Goal: Task Accomplishment & Management: Complete application form

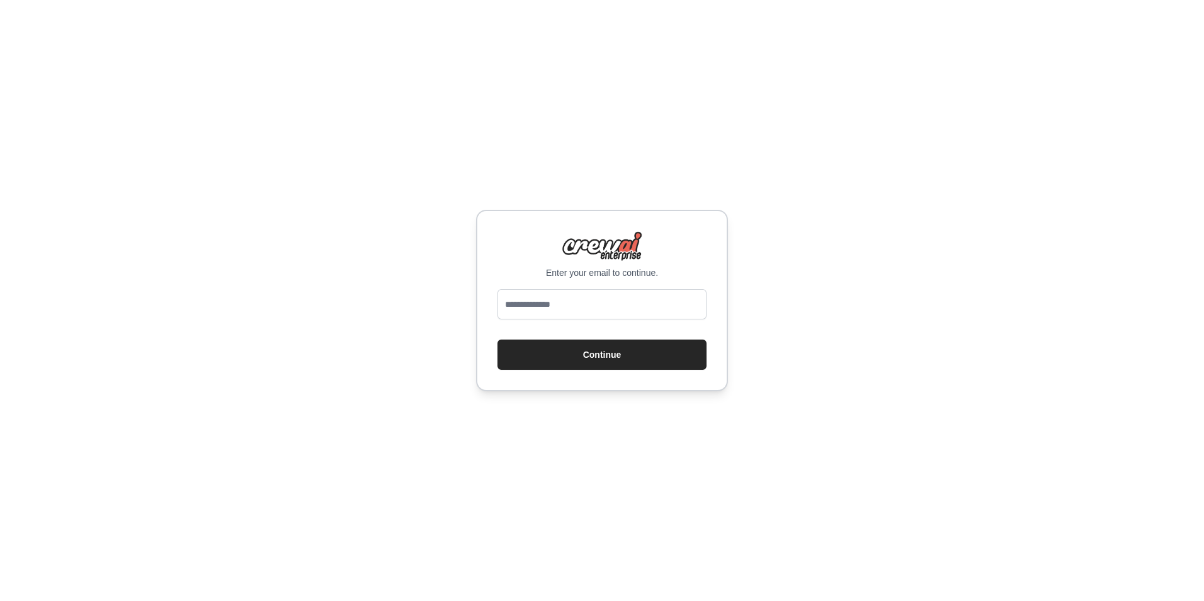
click at [533, 303] on input "email" at bounding box center [601, 304] width 209 height 30
type input "**********"
click at [552, 355] on button "Continue" at bounding box center [601, 354] width 209 height 30
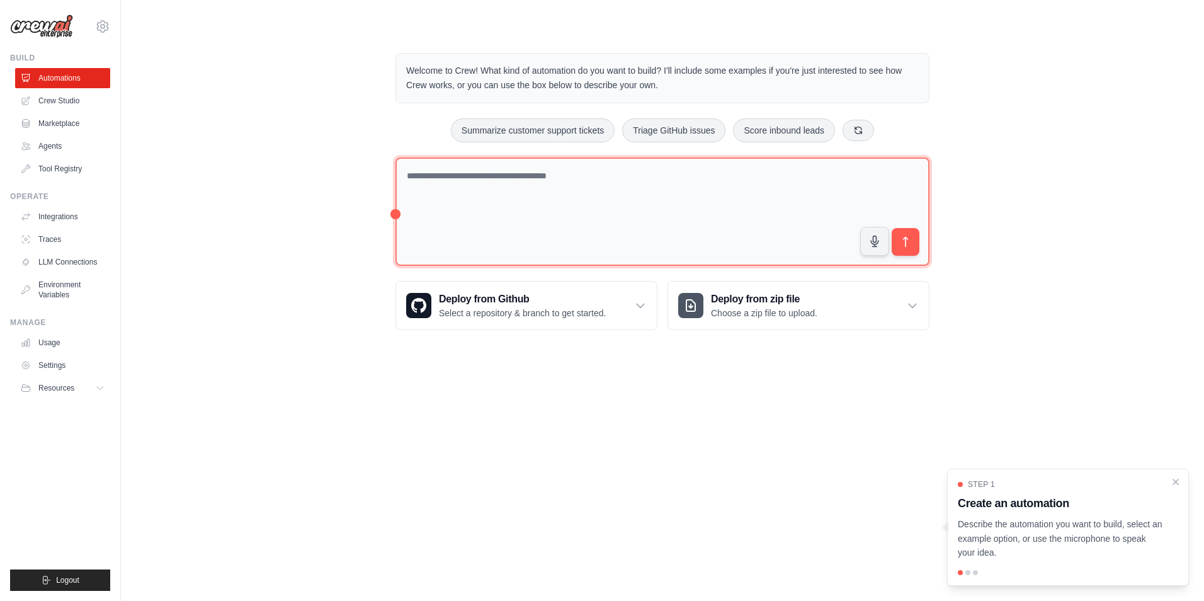
click at [674, 203] on textarea at bounding box center [662, 211] width 534 height 109
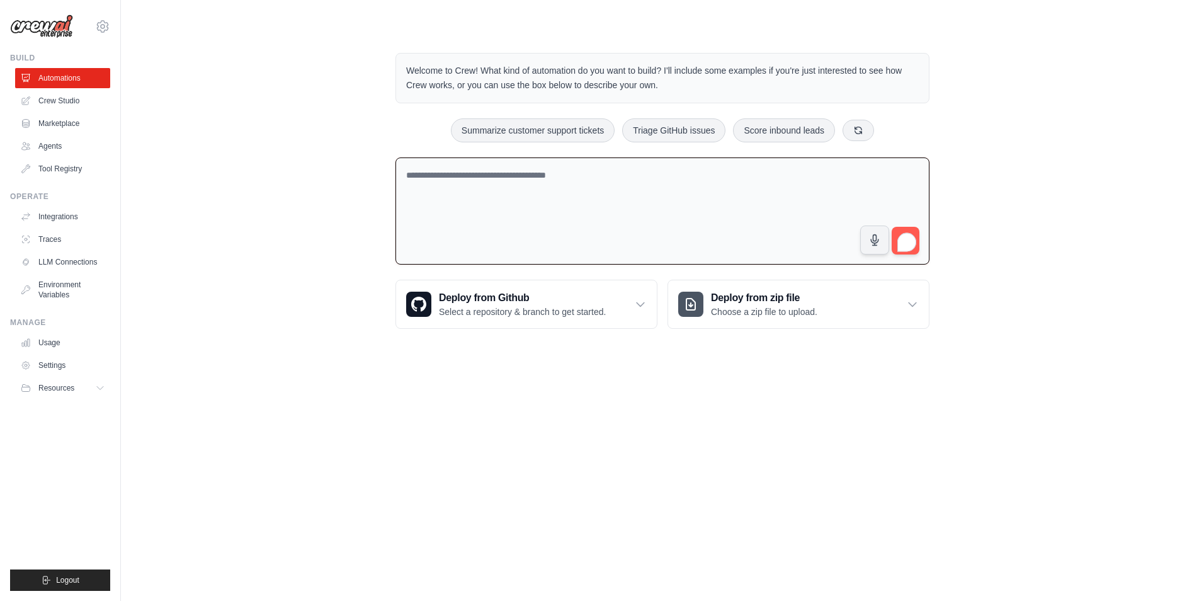
click at [717, 222] on textarea "To enrich screen reader interactions, please activate Accessibility in Grammarl…" at bounding box center [662, 211] width 534 height 108
drag, startPoint x: 880, startPoint y: 249, endPoint x: 896, endPoint y: 280, distance: 35.2
click at [970, 248] on div "Welcome to Crew! What kind of automation do you want to build? I'll include som…" at bounding box center [662, 191] width 1043 height 316
click at [945, 291] on div "Welcome to Crew! What kind of automation do you want to build? I'll include som…" at bounding box center [662, 191] width 1043 height 316
click at [913, 300] on icon at bounding box center [912, 304] width 13 height 13
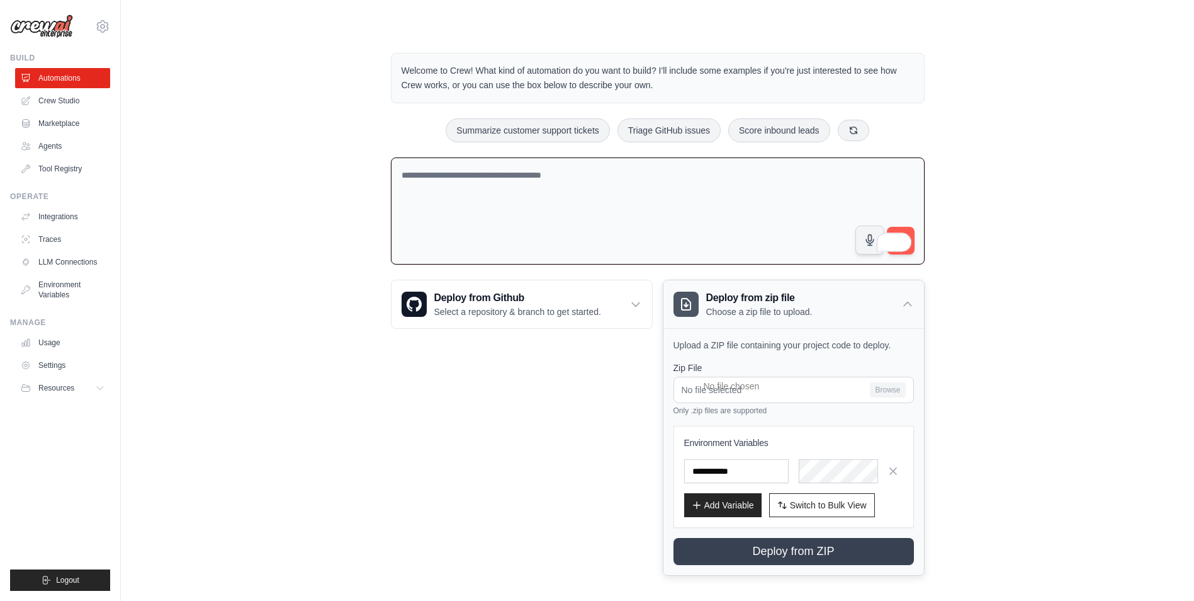
click at [913, 300] on icon at bounding box center [908, 304] width 13 height 13
